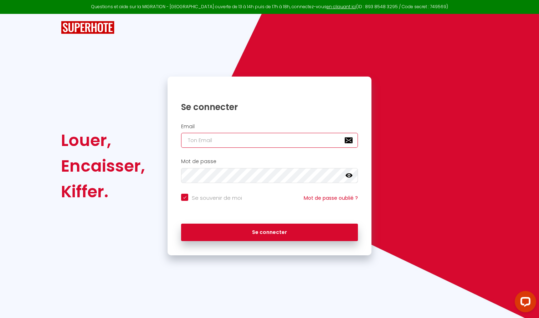
type input "[EMAIL_ADDRESS][DOMAIN_NAME]"
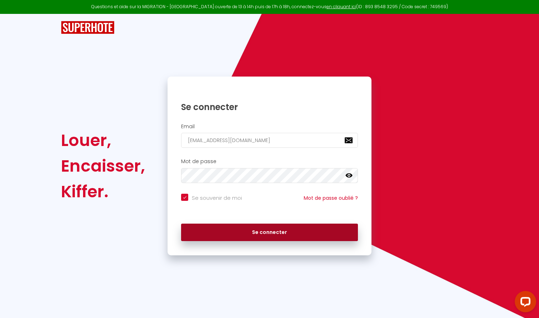
click at [239, 227] on button "Se connecter" at bounding box center [269, 233] width 177 height 18
checkbox input "true"
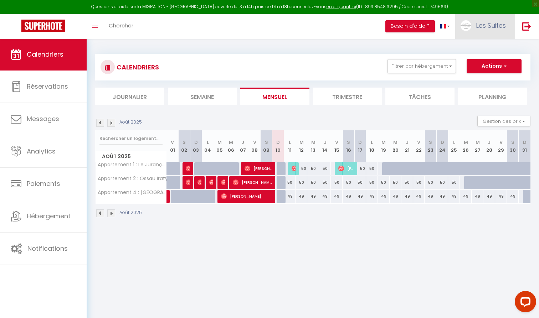
click at [482, 35] on link "Les Suites" at bounding box center [484, 26] width 59 height 25
click at [479, 51] on link "Paramètres" at bounding box center [485, 49] width 53 height 12
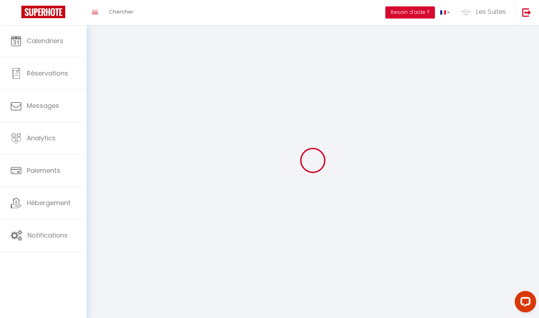
type input "Les Suites"
type input "Paloises"
type input "0789549991"
type input "[STREET_ADDRESS]"
type input "64000"
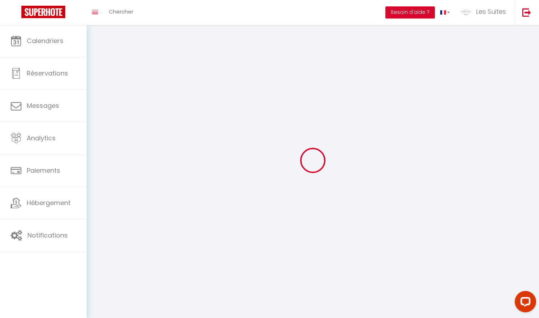
type input "Pau"
type input "3j9aIJrzSJEV1M9phsdA3fT75"
type input "etjKygaNrTp5cMjMhuoD1SKrn"
type input "3j9aIJrzSJEV1M9phsdA3fT75"
type input "etjKygaNrTp5cMjMhuoD1SKrn"
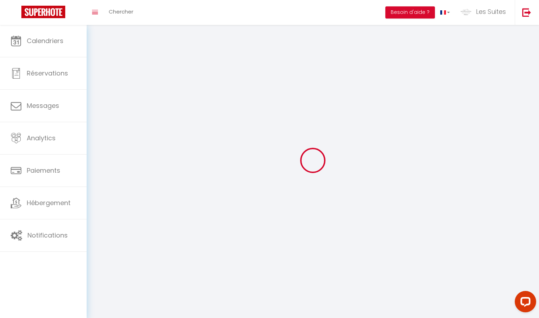
type input "[URL][DOMAIN_NAME]"
select select "1"
select select "28"
select select "fr"
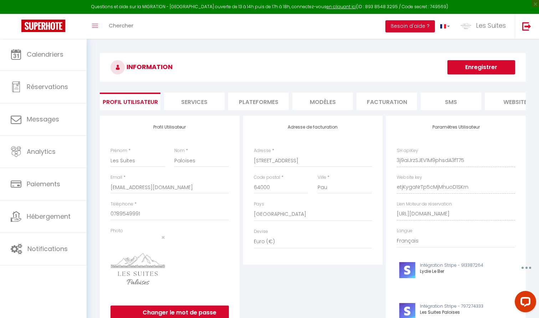
click at [202, 99] on li "Services" at bounding box center [194, 101] width 61 height 17
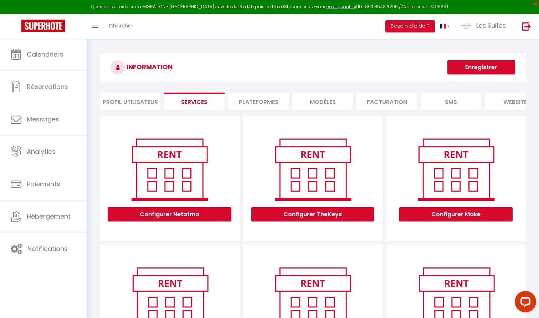
click at [265, 97] on li "Plateformes" at bounding box center [258, 101] width 61 height 17
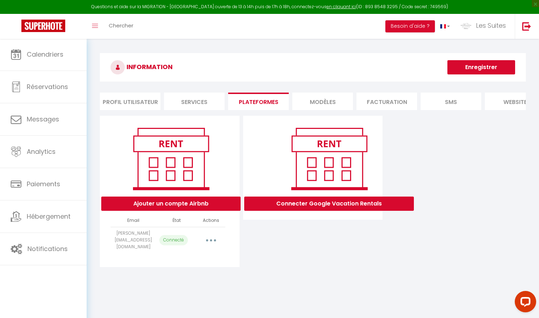
click at [328, 108] on li "MODÈLES" at bounding box center [322, 101] width 61 height 17
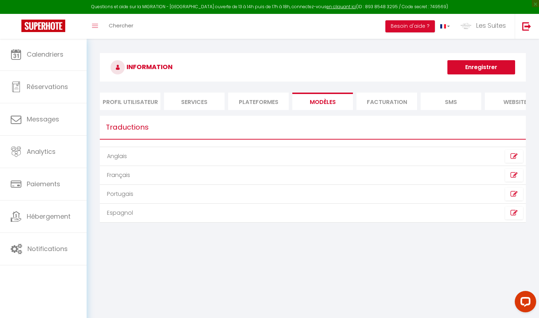
click at [384, 110] on div "INFORMATION Enregistrer Profil Utilisateur Services Plateformes MODÈLES Factura…" at bounding box center [313, 141] width 426 height 177
click at [398, 105] on li "Facturation" at bounding box center [386, 101] width 61 height 17
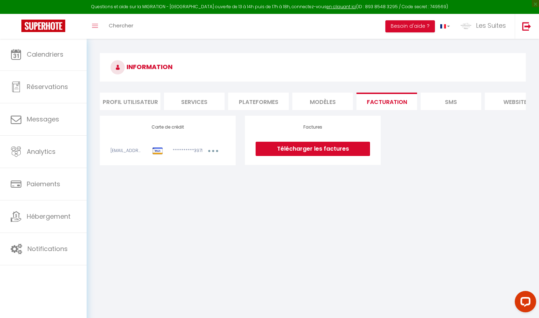
click at [214, 150] on button "button" at bounding box center [213, 151] width 20 height 9
click at [198, 166] on link "Modifier" at bounding box center [203, 166] width 35 height 11
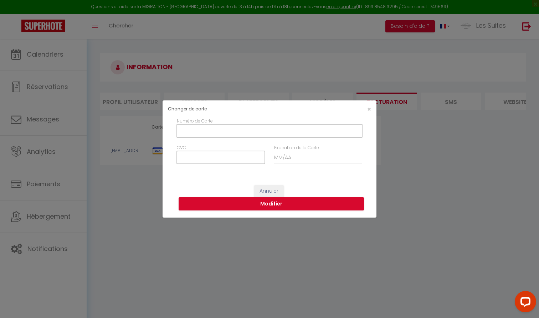
click at [251, 128] on input "Numéro de Carte" at bounding box center [269, 130] width 185 height 13
click at [367, 110] on span "×" at bounding box center [369, 109] width 4 height 9
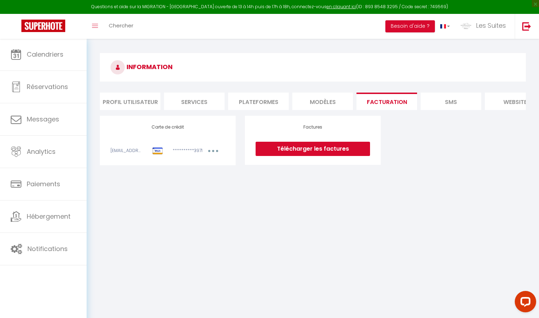
click at [455, 104] on li "SMS" at bounding box center [450, 101] width 61 height 17
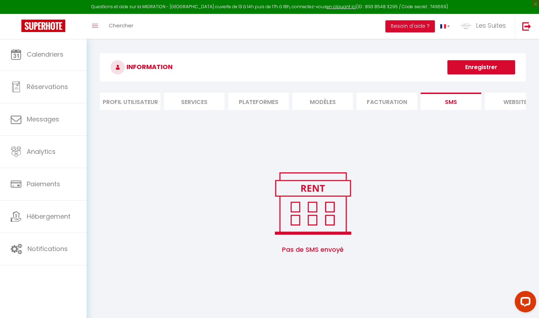
click at [510, 103] on li "website" at bounding box center [514, 101] width 61 height 17
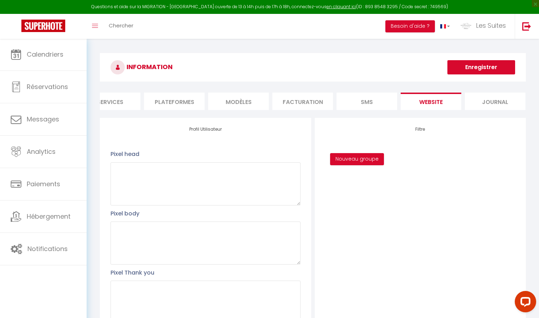
scroll to position [0, 84]
click at [107, 99] on li "Services" at bounding box center [110, 101] width 61 height 17
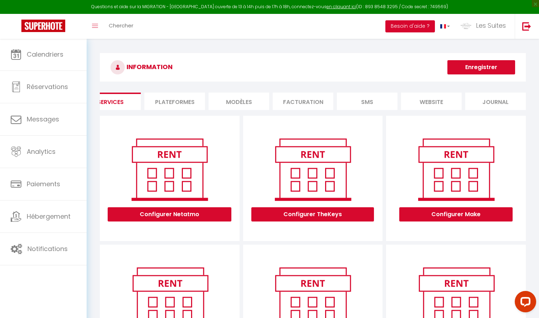
click at [422, 26] on button "Besoin d'aide ?" at bounding box center [410, 26] width 50 height 12
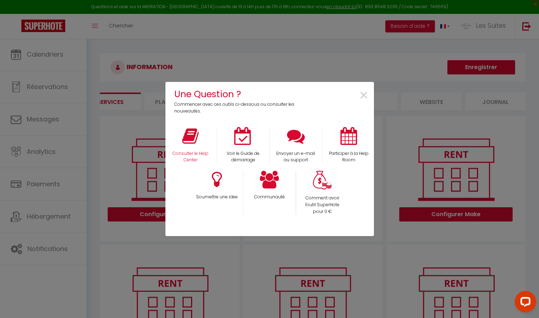
click at [193, 142] on icon at bounding box center [190, 136] width 16 height 18
click at [294, 139] on icon at bounding box center [296, 136] width 18 height 18
click at [363, 94] on span "×" at bounding box center [364, 95] width 10 height 22
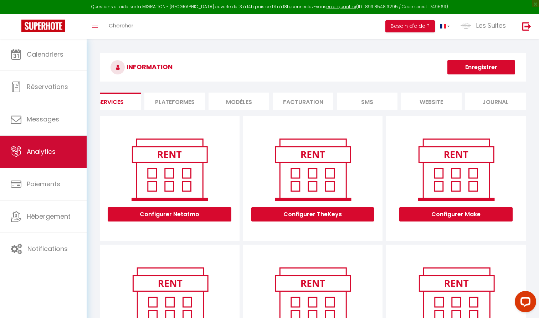
click at [59, 139] on link "Analytics" at bounding box center [43, 152] width 87 height 32
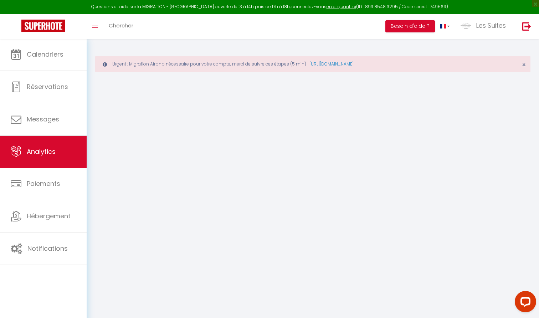
select select "2025"
select select "8"
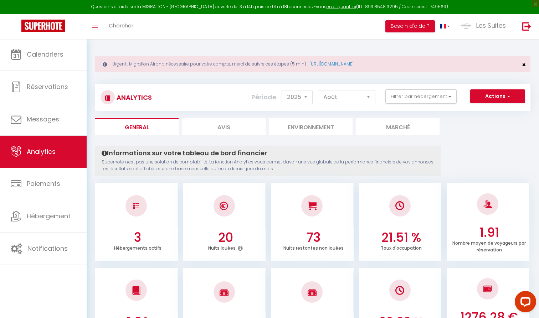
click at [524, 64] on span "×" at bounding box center [523, 64] width 4 height 9
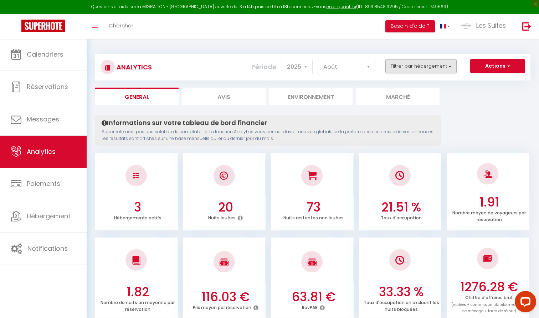
click at [424, 69] on button "Filtrer par hébergement" at bounding box center [420, 66] width 71 height 14
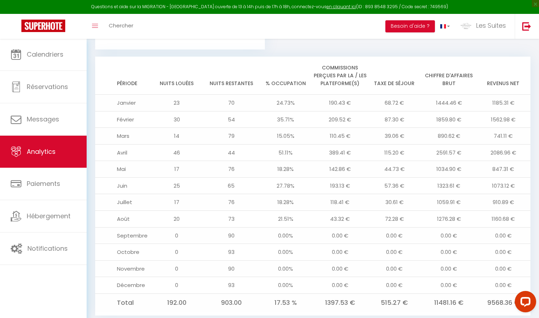
scroll to position [742, 0]
click at [504, 194] on td "910.89 €" at bounding box center [503, 202] width 54 height 17
click at [526, 211] on td "1160.68 €" at bounding box center [503, 219] width 54 height 17
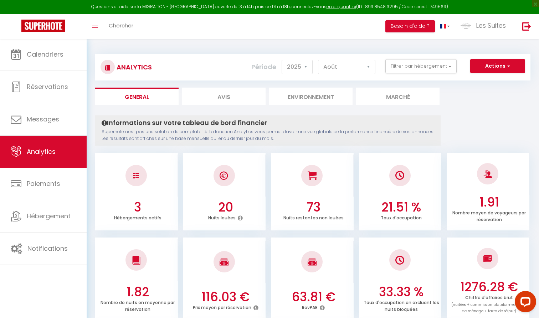
scroll to position [0, 0]
